Goal: Task Accomplishment & Management: Manage account settings

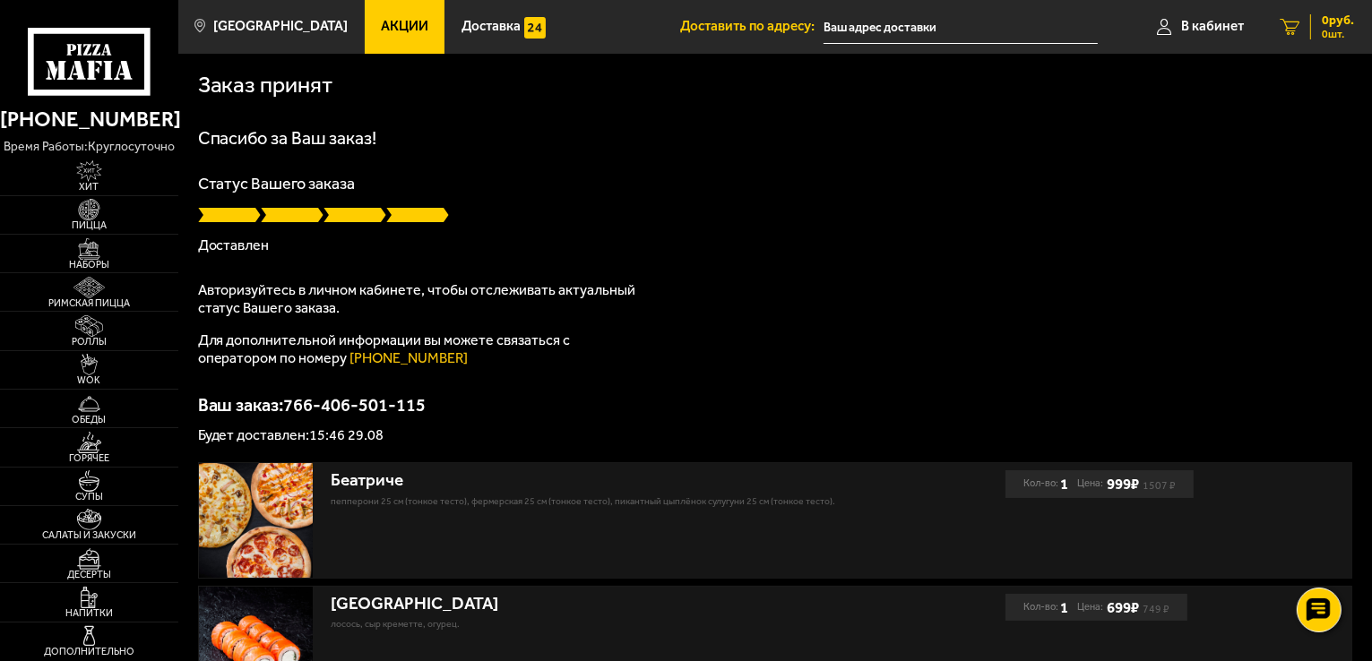
click at [1351, 21] on span "0 руб." at bounding box center [1338, 20] width 32 height 13
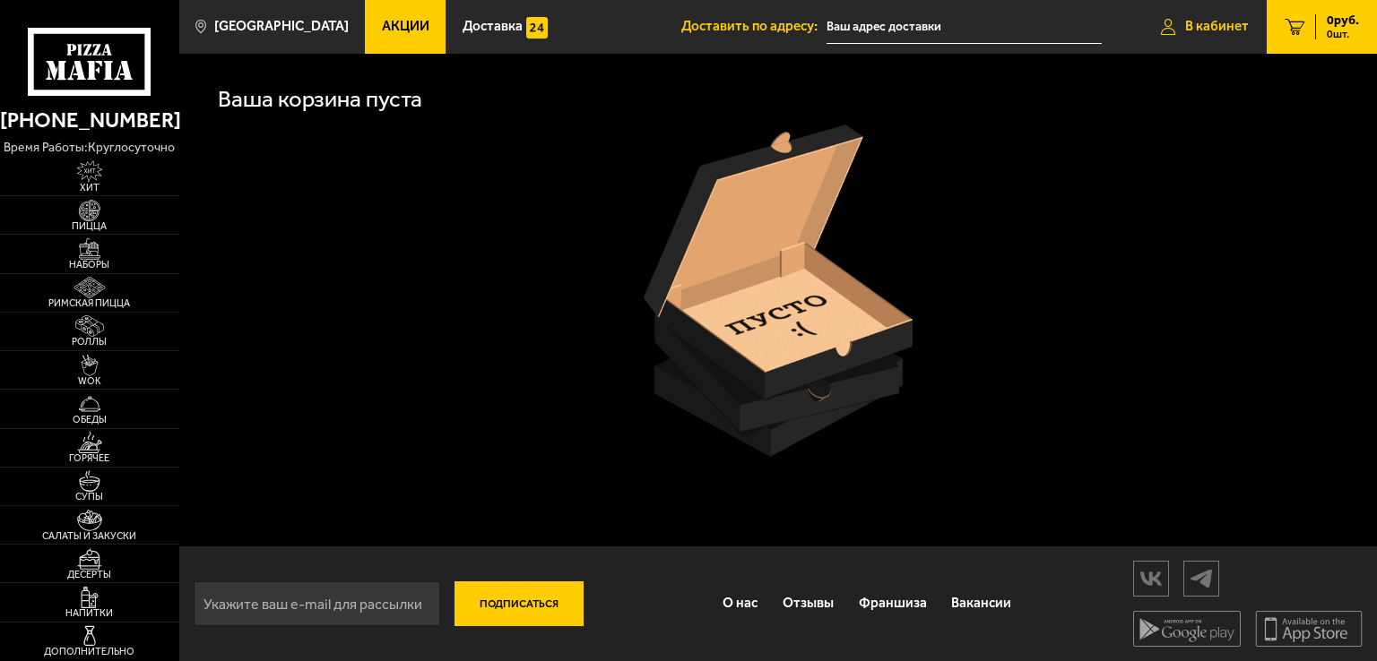
click at [1218, 15] on link "В кабинет" at bounding box center [1205, 27] width 124 height 54
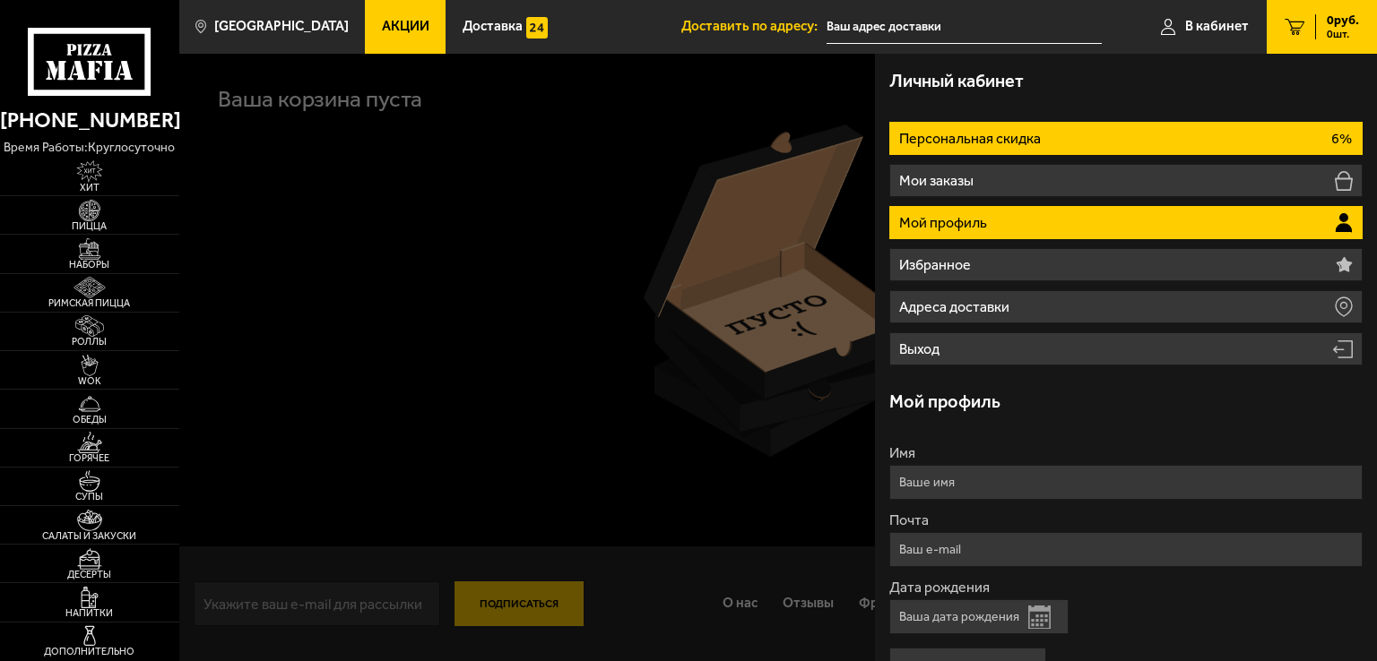
click at [1000, 137] on p "Персональная скидка" at bounding box center [971, 139] width 145 height 14
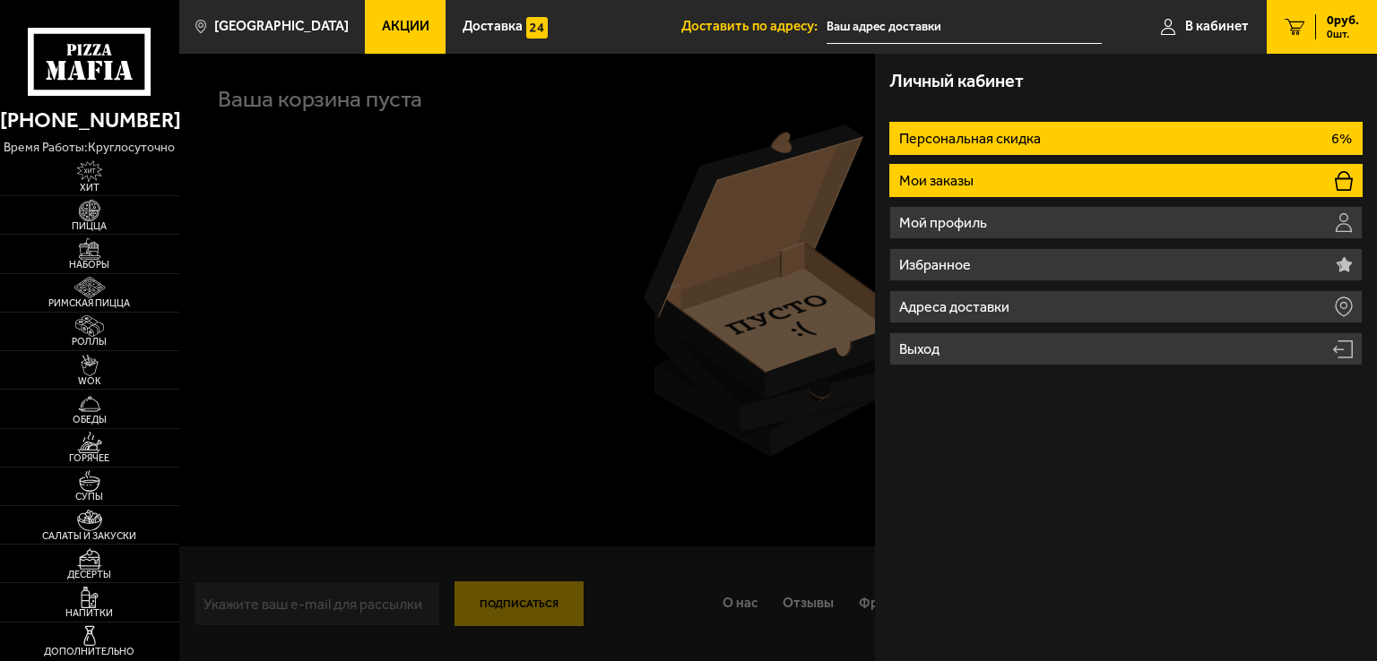
click at [962, 180] on p "Мои заказы" at bounding box center [938, 181] width 78 height 14
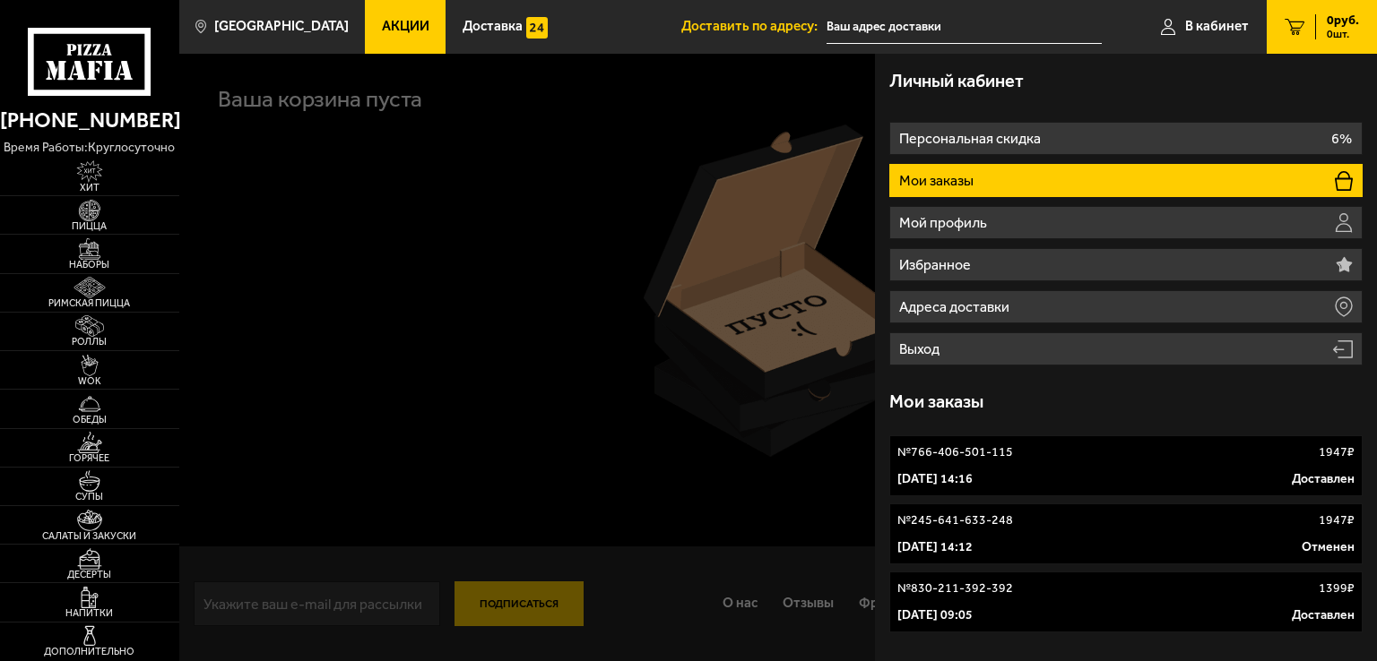
click at [1188, 465] on link "№ 766-406-501-115 1947 ₽ 29 августа 2025 г. 14:16 Доставлен" at bounding box center [1125, 466] width 473 height 61
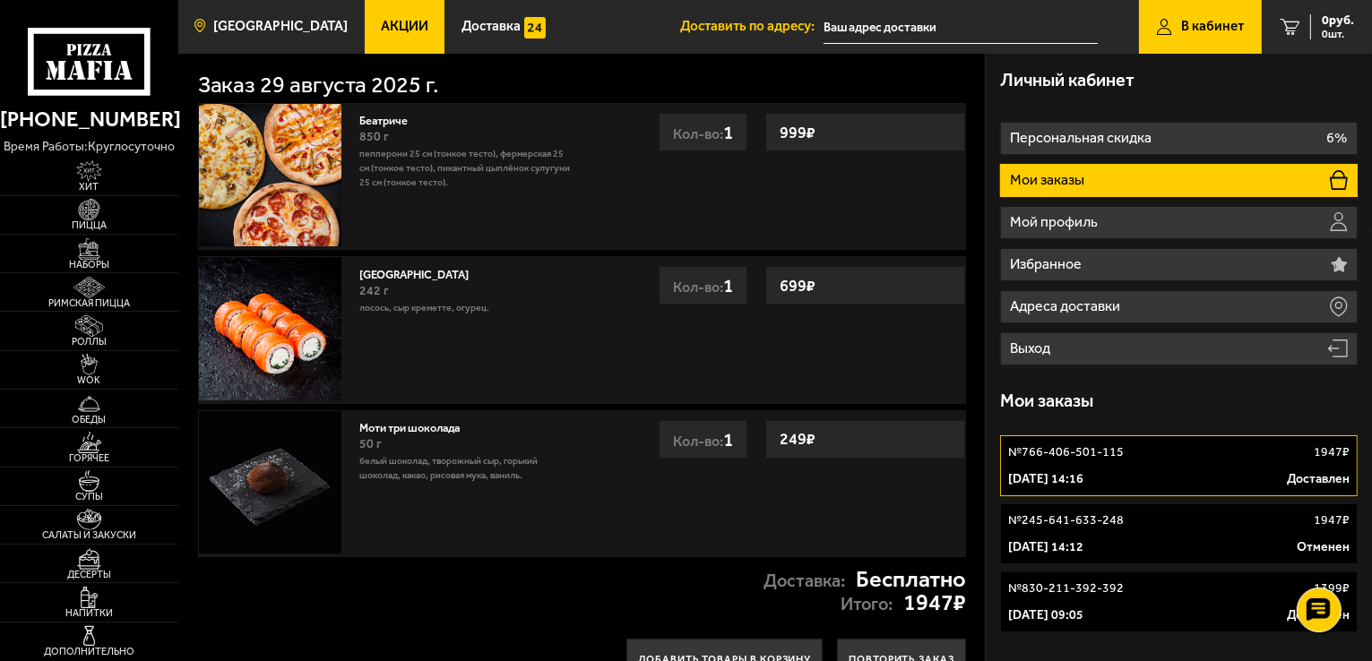
click at [206, 22] on link "[GEOGRAPHIC_DATA]" at bounding box center [271, 27] width 186 height 54
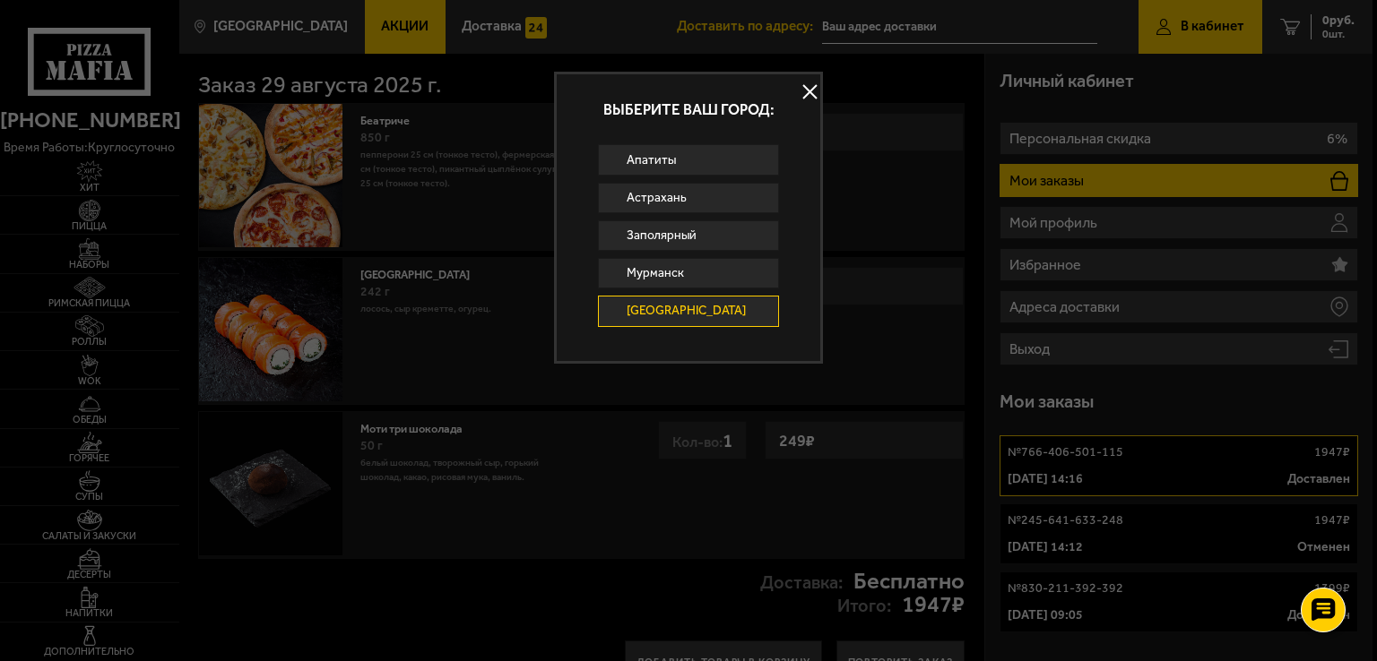
click at [787, 89] on div "Выберите ваш город:" at bounding box center [688, 109] width 263 height 70
click at [803, 91] on button at bounding box center [809, 92] width 27 height 27
